Goal: Obtain resource: Download file/media

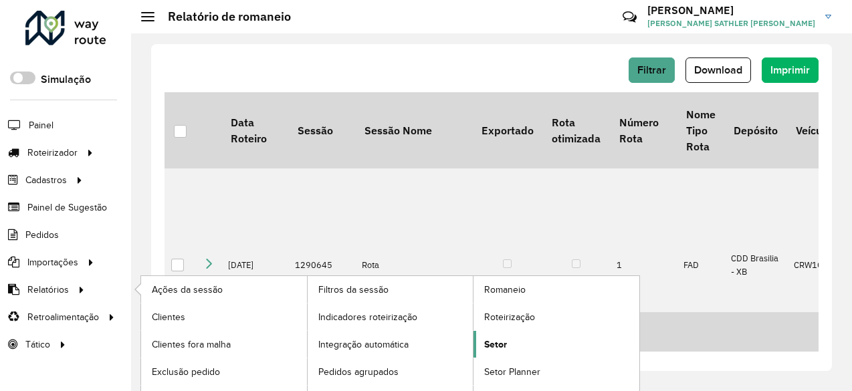
click at [494, 345] on span "Setor" at bounding box center [495, 345] width 23 height 14
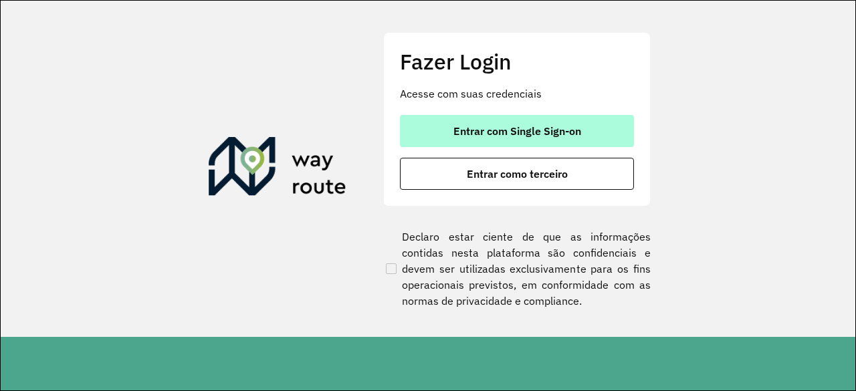
click at [479, 136] on span "Entrar com Single Sign-on" at bounding box center [518, 131] width 128 height 11
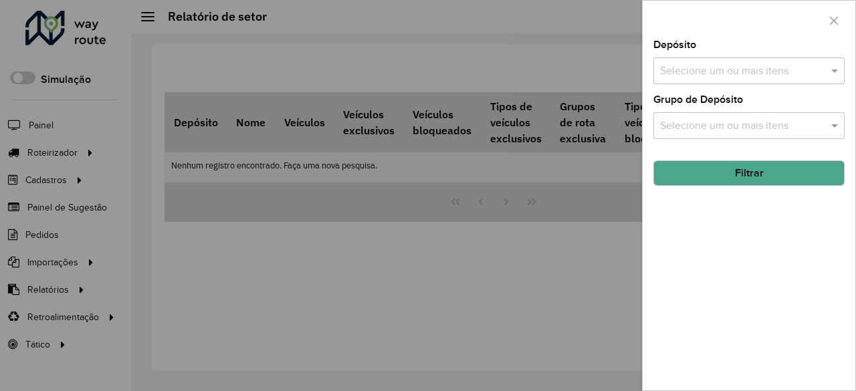
click at [726, 76] on input "text" at bounding box center [742, 72] width 171 height 16
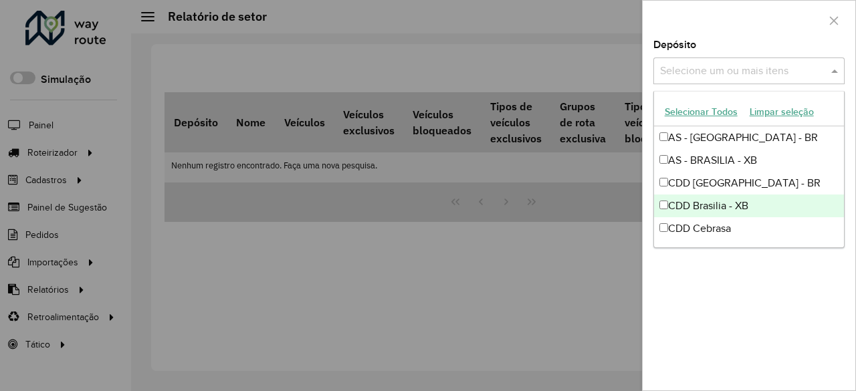
click at [704, 201] on div "CDD Brasilia - XB" at bounding box center [749, 206] width 191 height 23
click at [716, 331] on div "Depósito Selecione um ou mais itens CDD Brasilia - XB × × Grupo de Depósito Sel…" at bounding box center [749, 215] width 213 height 351
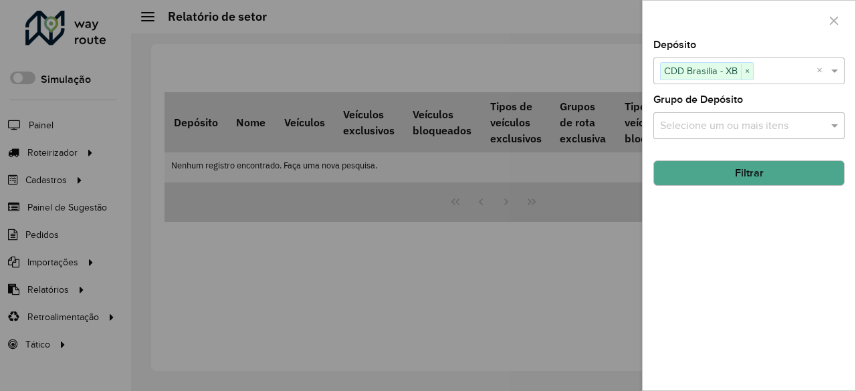
click at [694, 129] on input "text" at bounding box center [742, 126] width 171 height 16
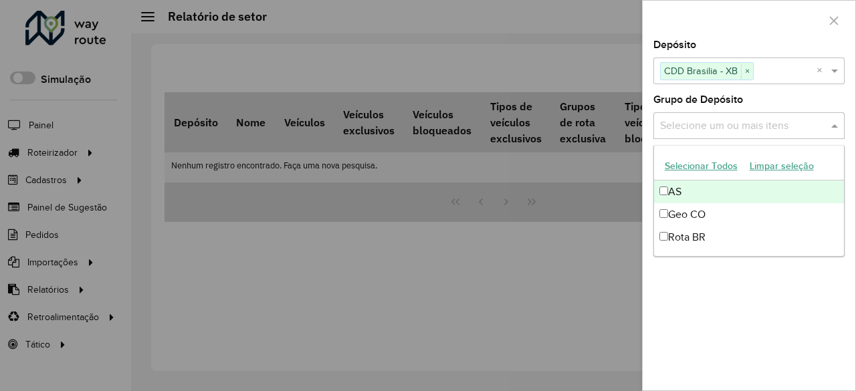
click at [694, 129] on input "text" at bounding box center [742, 126] width 171 height 16
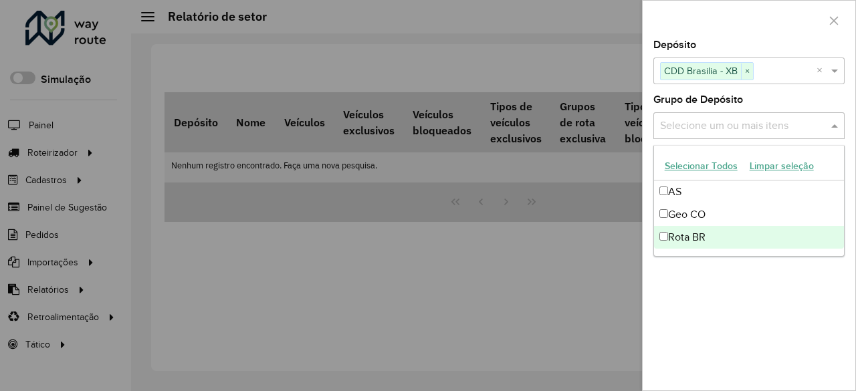
click at [696, 295] on div "Depósito Selecione um ou mais itens CDD Brasilia - XB × × Grupo de Depósito Sel…" at bounding box center [749, 215] width 213 height 351
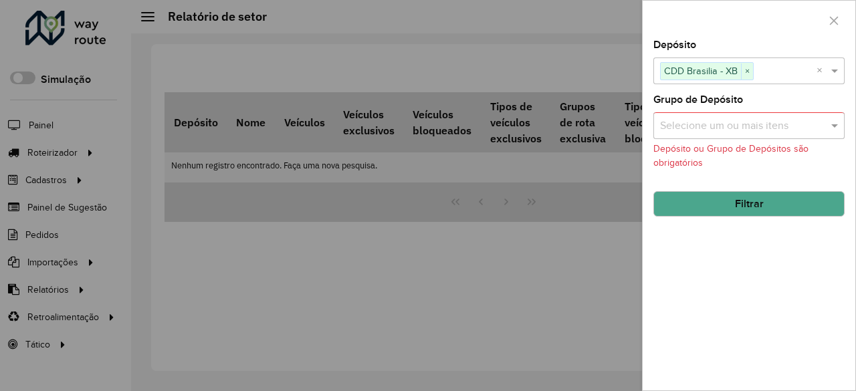
click at [689, 131] on input "text" at bounding box center [742, 126] width 171 height 16
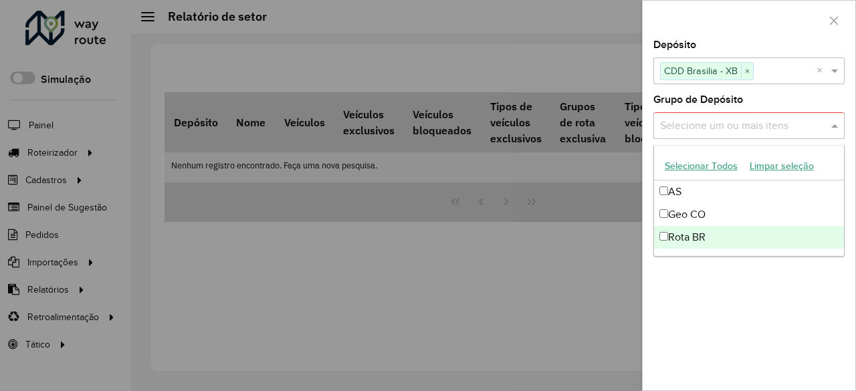
click at [680, 233] on div "Rota BR" at bounding box center [749, 237] width 191 height 23
click at [722, 284] on div "Depósito Selecione um ou mais itens CDD Brasilia - XB × × Grupo de Depósito Sel…" at bounding box center [749, 215] width 213 height 351
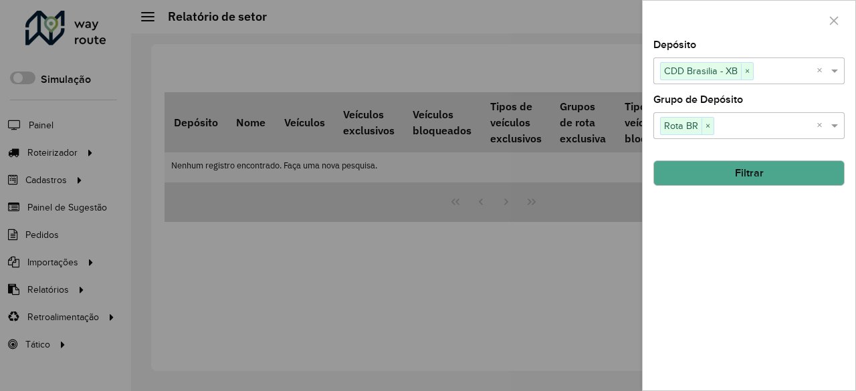
click at [712, 183] on button "Filtrar" at bounding box center [749, 173] width 191 height 25
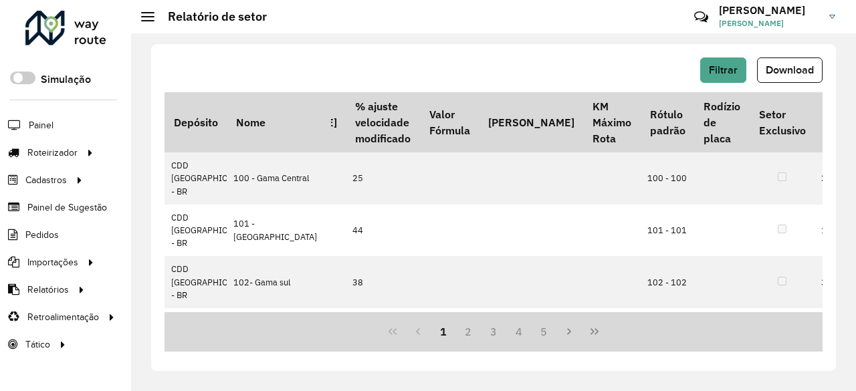
scroll to position [0, 809]
click at [772, 71] on span "Download" at bounding box center [790, 69] width 48 height 11
click at [706, 74] on button "Filtrar" at bounding box center [723, 70] width 46 height 25
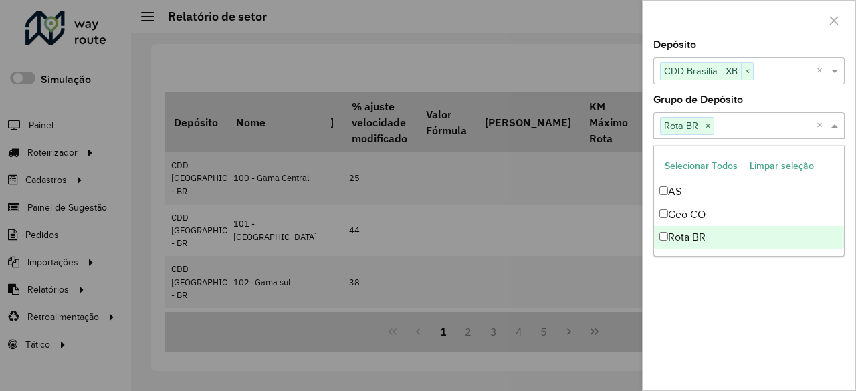
click at [752, 122] on input "text" at bounding box center [765, 126] width 102 height 16
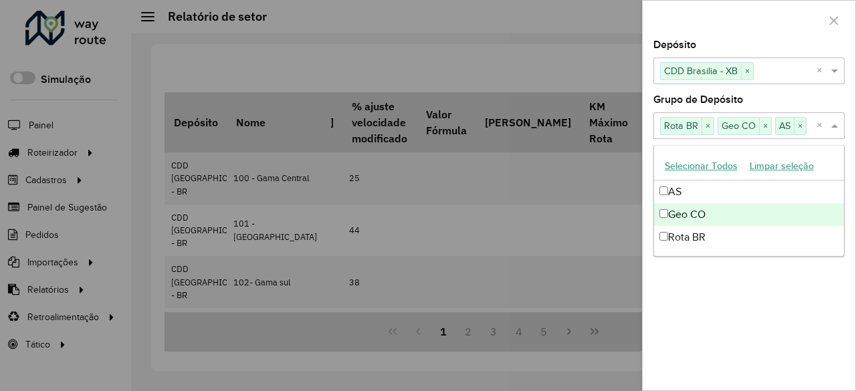
click at [712, 276] on div "Depósito Selecione um ou mais itens CDD Brasilia - XB × × Grupo de Depósito Sel…" at bounding box center [749, 215] width 213 height 351
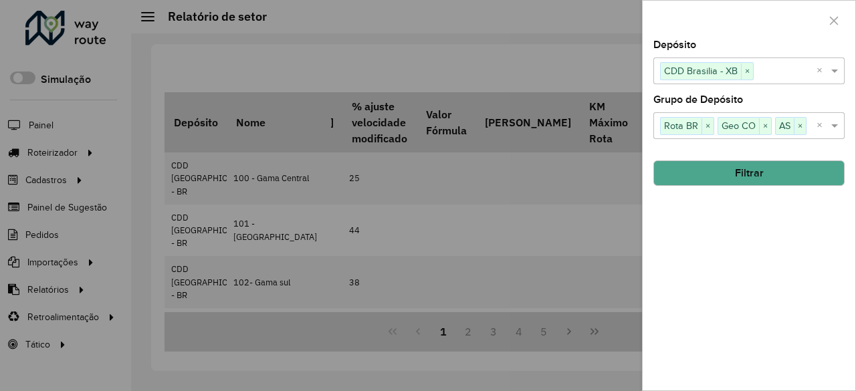
click at [739, 173] on button "Filtrar" at bounding box center [749, 173] width 191 height 25
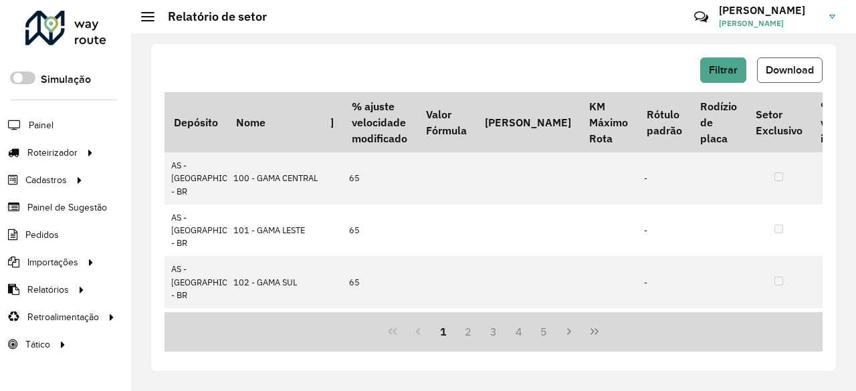
click at [783, 68] on span "Download" at bounding box center [790, 69] width 48 height 11
click at [731, 66] on span "Filtrar" at bounding box center [723, 69] width 29 height 11
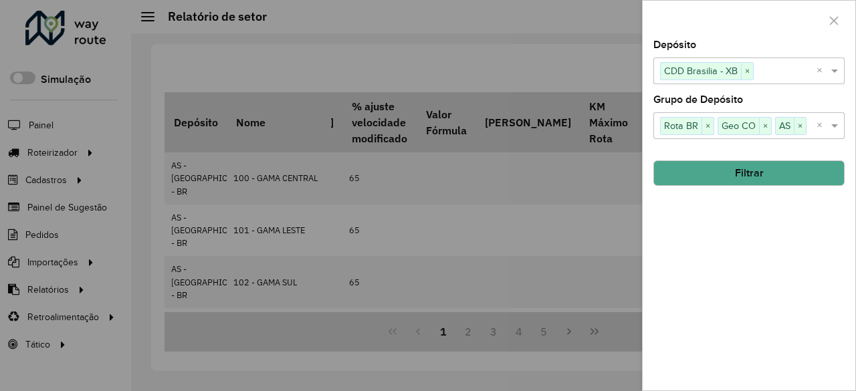
click at [583, 62] on div at bounding box center [428, 195] width 856 height 391
